Goal: Find specific page/section: Find specific page/section

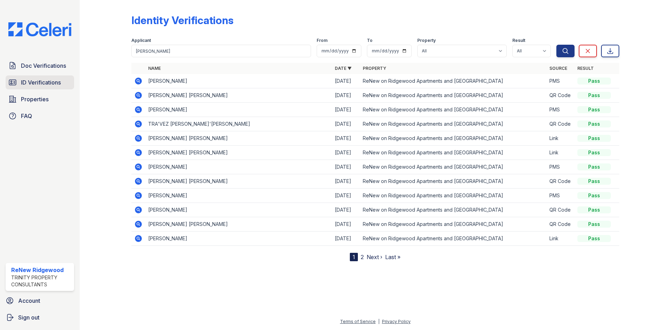
click at [53, 83] on span "ID Verifications" at bounding box center [41, 82] width 40 height 8
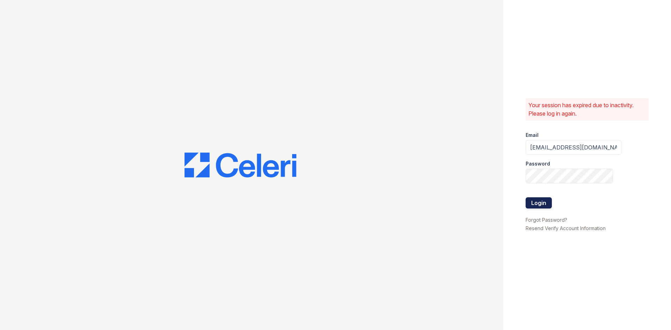
click at [544, 200] on button "Login" at bounding box center [539, 203] width 26 height 11
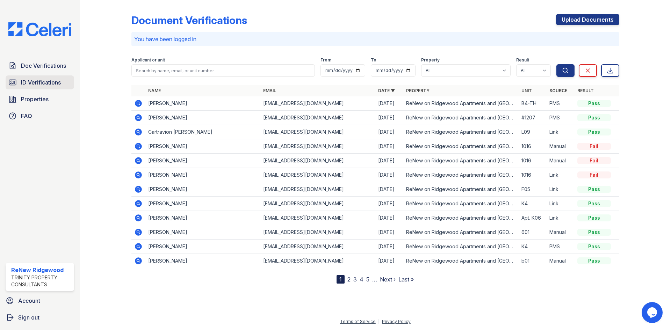
click at [51, 85] on span "ID Verifications" at bounding box center [41, 82] width 40 height 8
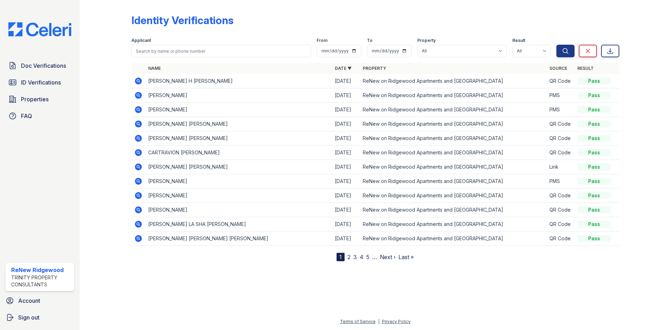
click at [134, 81] on td at bounding box center [138, 81] width 14 height 14
click at [225, 52] on input "search" at bounding box center [221, 51] width 180 height 13
type input "[PERSON_NAME]"
click at [557, 45] on button "Search" at bounding box center [566, 51] width 18 height 13
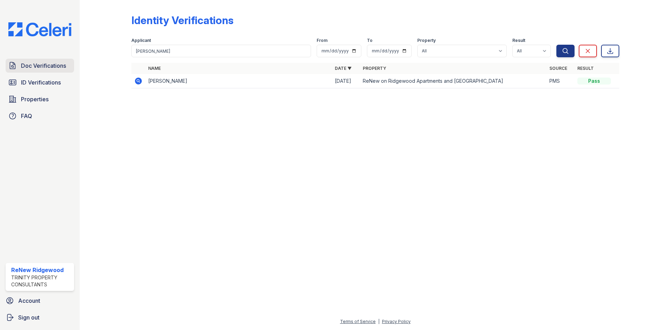
click at [65, 67] on span "Doc Verifications" at bounding box center [43, 66] width 45 height 8
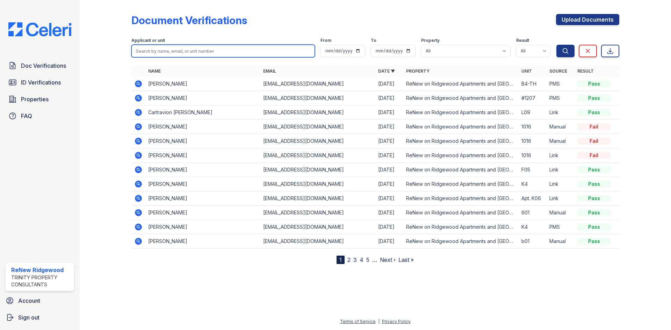
click at [167, 52] on input "search" at bounding box center [223, 51] width 184 height 13
type input "[PERSON_NAME]"
click at [557, 45] on button "Search" at bounding box center [566, 51] width 18 height 13
